Goal: Check status: Check status

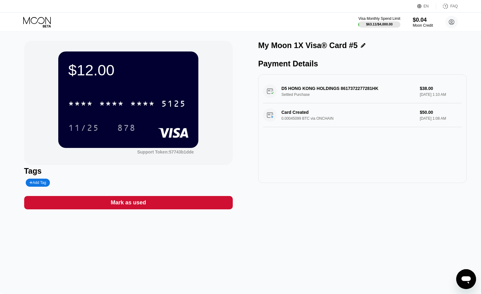
click at [42, 15] on div "Visa Monthly Spend Limit $63.11 / $4,000.00 $0.04 Moon Credit knight [EMAIL_ADD…" at bounding box center [240, 22] width 481 height 19
click at [41, 21] on icon at bounding box center [37, 22] width 29 height 11
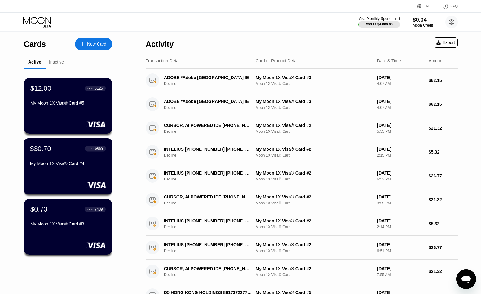
click at [68, 164] on div "My Moon 1X Visa® Card #4" at bounding box center [68, 163] width 76 height 5
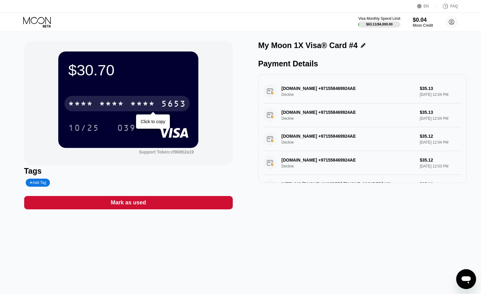
click at [138, 106] on div "* * * *" at bounding box center [142, 104] width 25 height 10
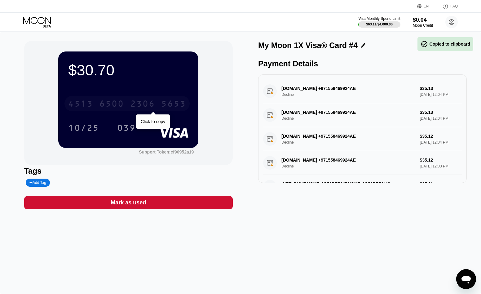
click at [138, 106] on div "2306" at bounding box center [142, 104] width 25 height 10
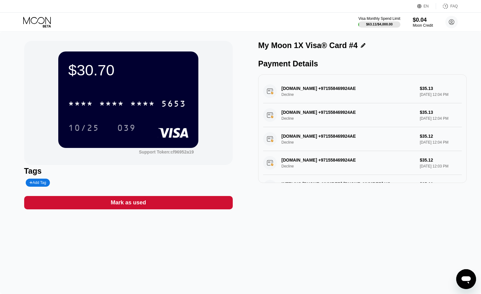
click at [37, 18] on icon at bounding box center [37, 22] width 29 height 11
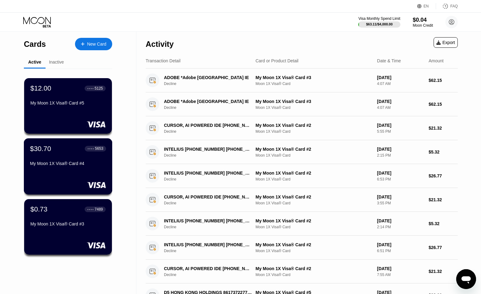
click at [70, 168] on div "My Moon 1X Visa® Card #4" at bounding box center [68, 164] width 76 height 7
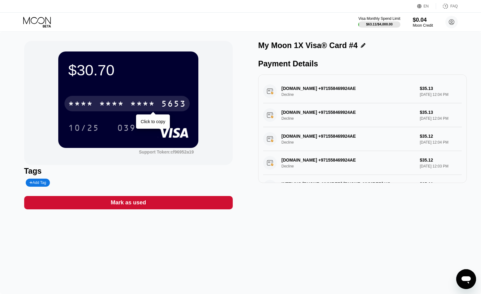
click at [164, 101] on div "5653" at bounding box center [173, 104] width 25 height 10
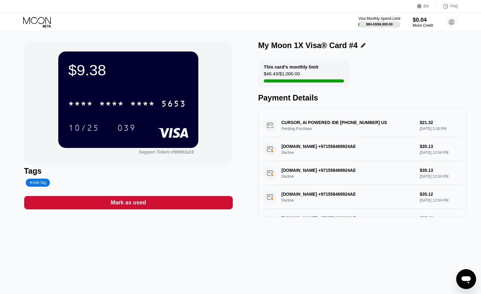
click at [46, 21] on icon at bounding box center [37, 20] width 28 height 7
